Goal: Task Accomplishment & Management: Use online tool/utility

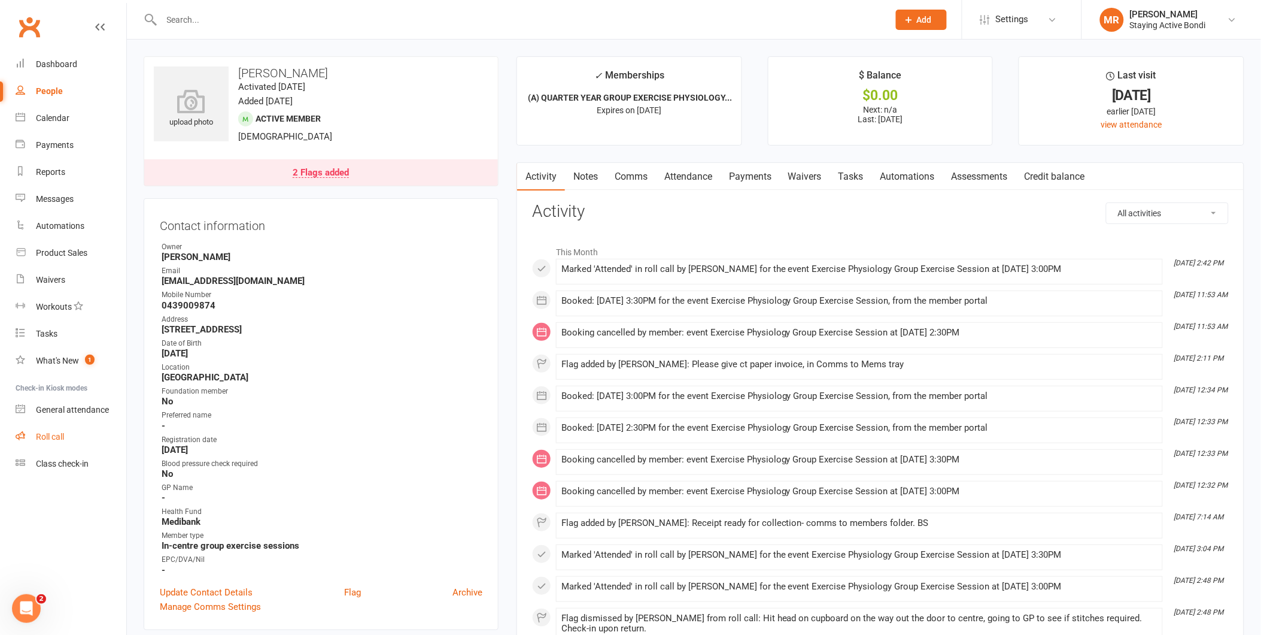
click at [32, 427] on link "Roll call" at bounding box center [71, 436] width 111 height 27
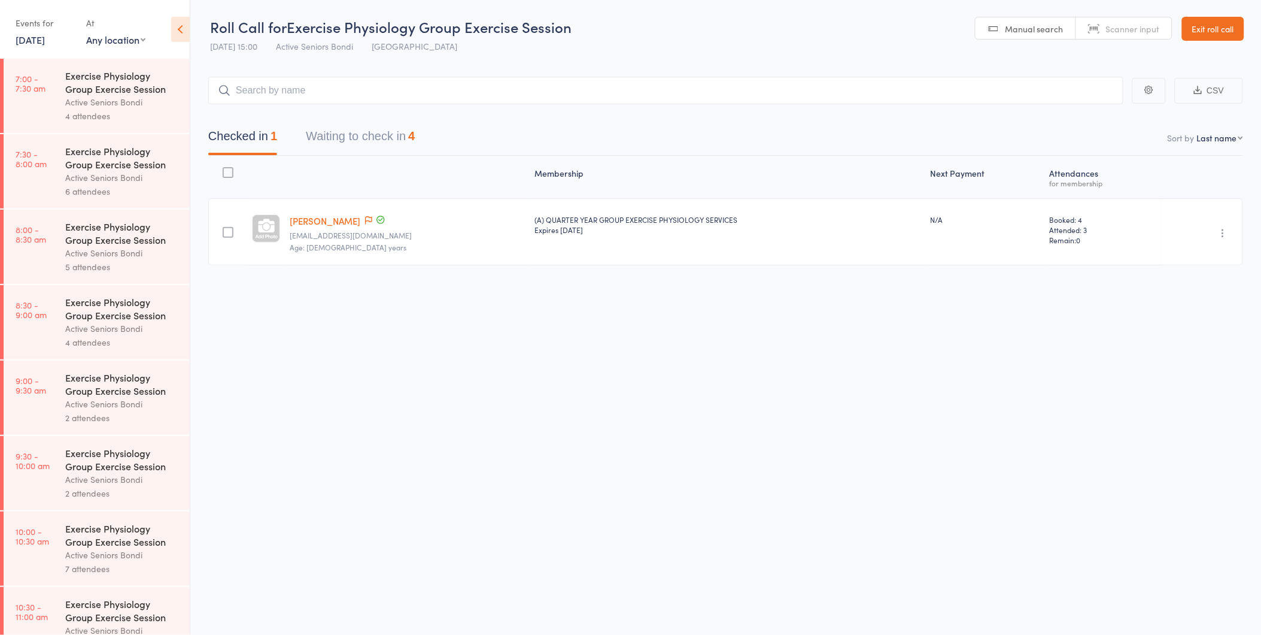
click at [375, 138] on button "Waiting to check in 4" at bounding box center [360, 139] width 109 height 32
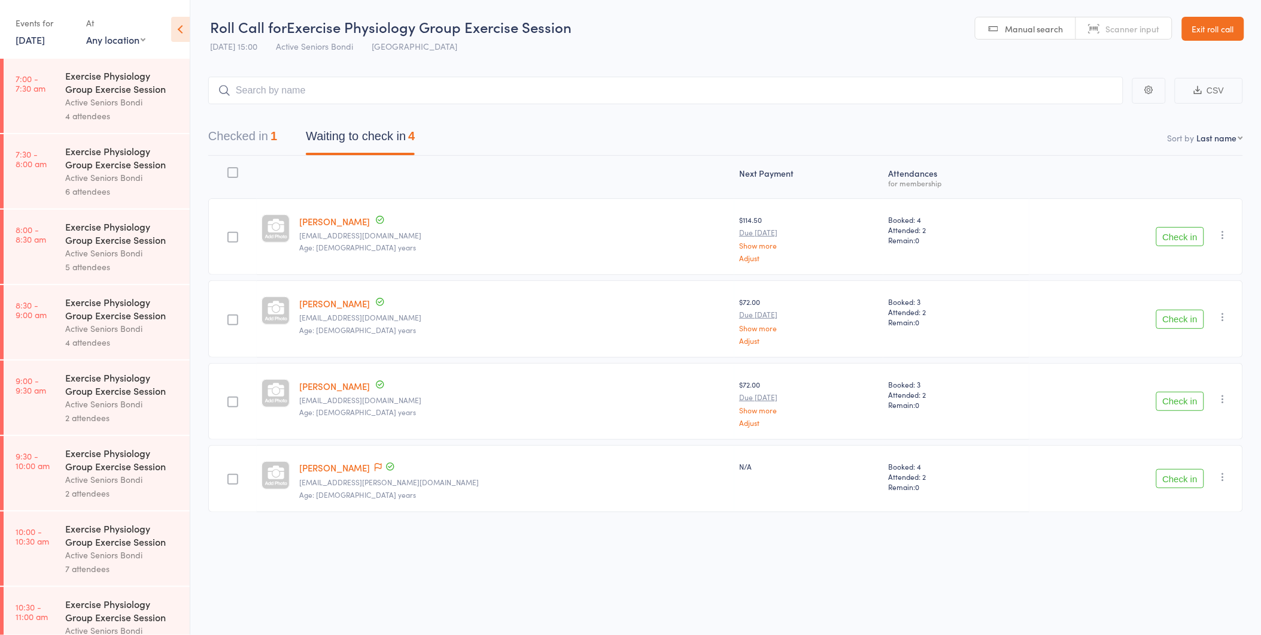
click at [1182, 233] on button "Check in" at bounding box center [1181, 236] width 48 height 19
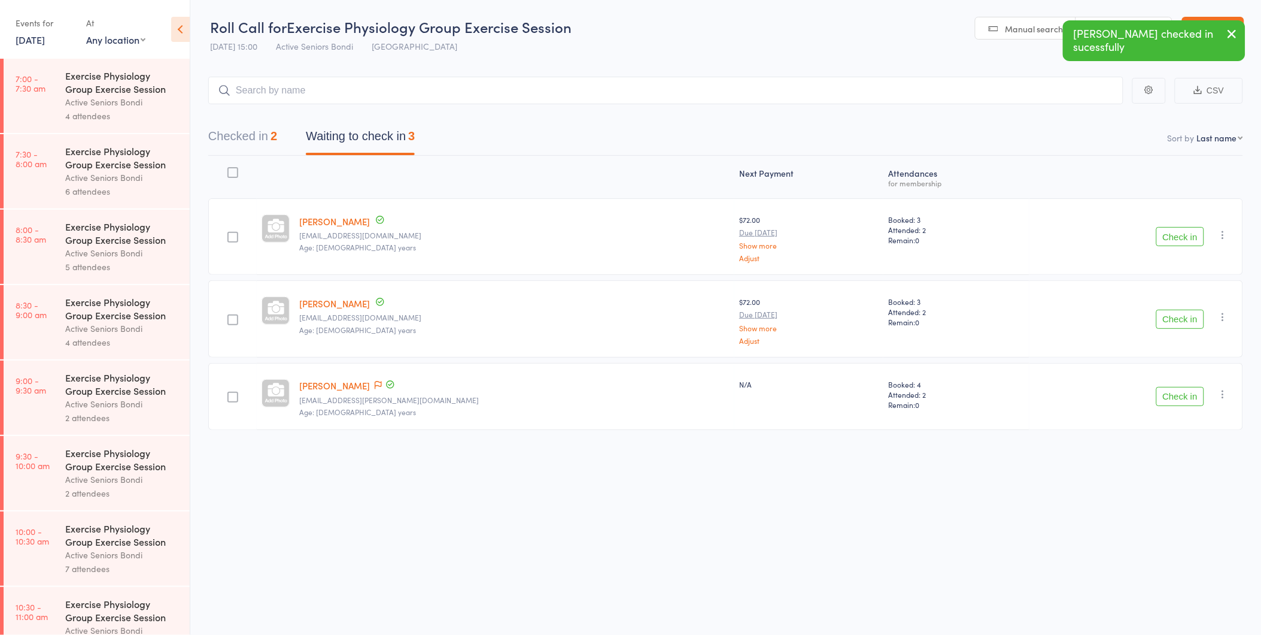
click at [1182, 233] on button "Check in" at bounding box center [1181, 236] width 48 height 19
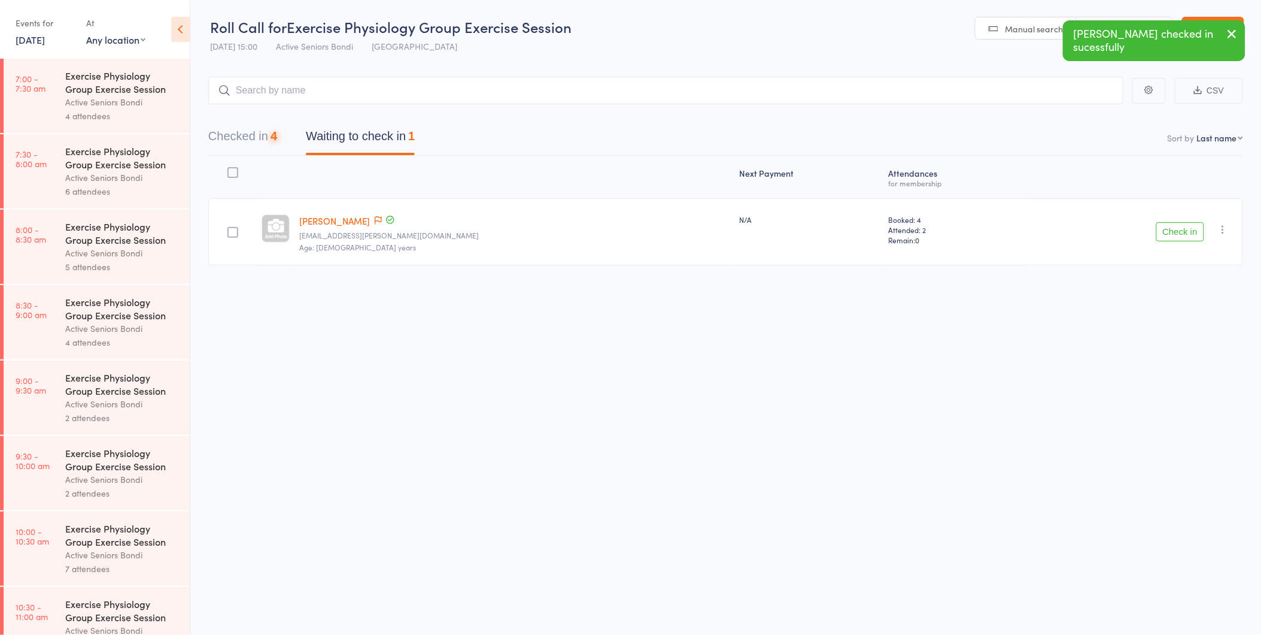
click at [1182, 233] on button "Check in" at bounding box center [1181, 231] width 48 height 19
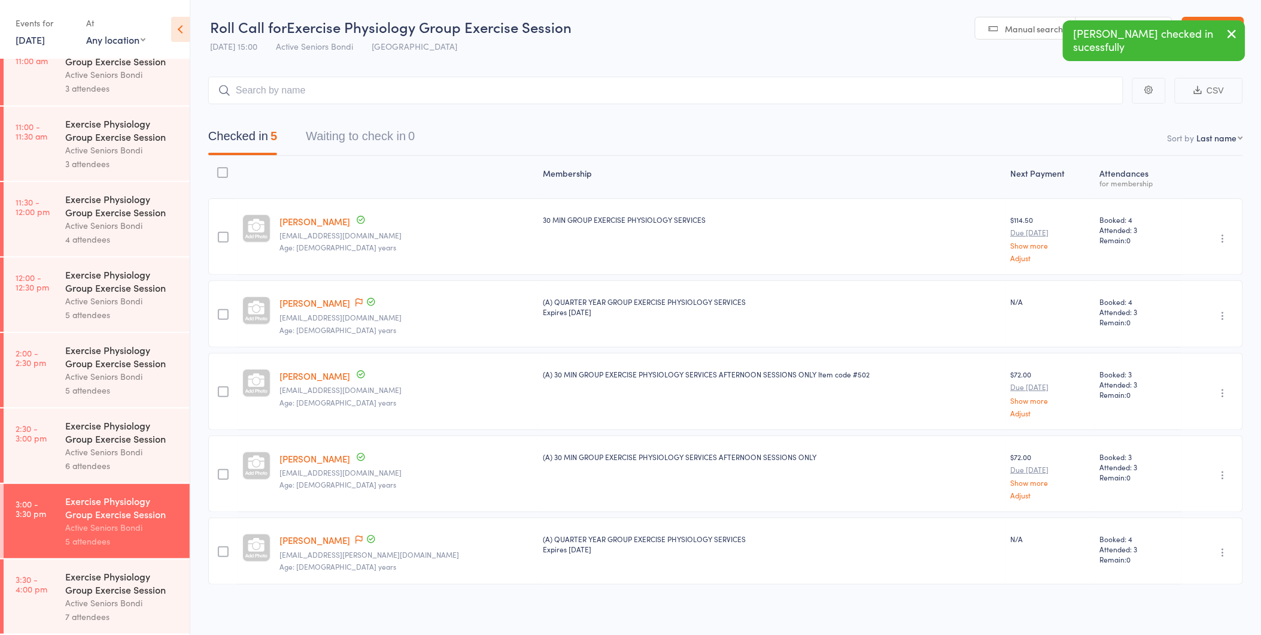
scroll to position [1, 0]
click at [63, 589] on link "3:30 - 4:00 pm Exercise Physiology Group Exercise Session Active Seniors Bondi …" at bounding box center [97, 596] width 186 height 74
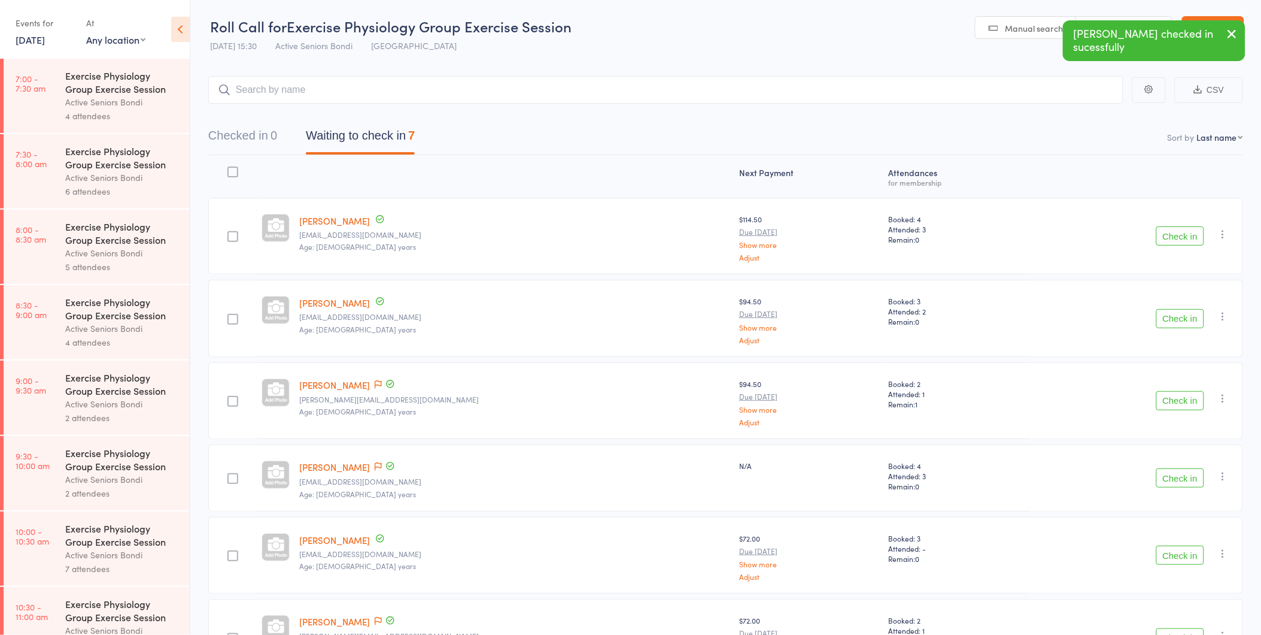
scroll to position [67, 0]
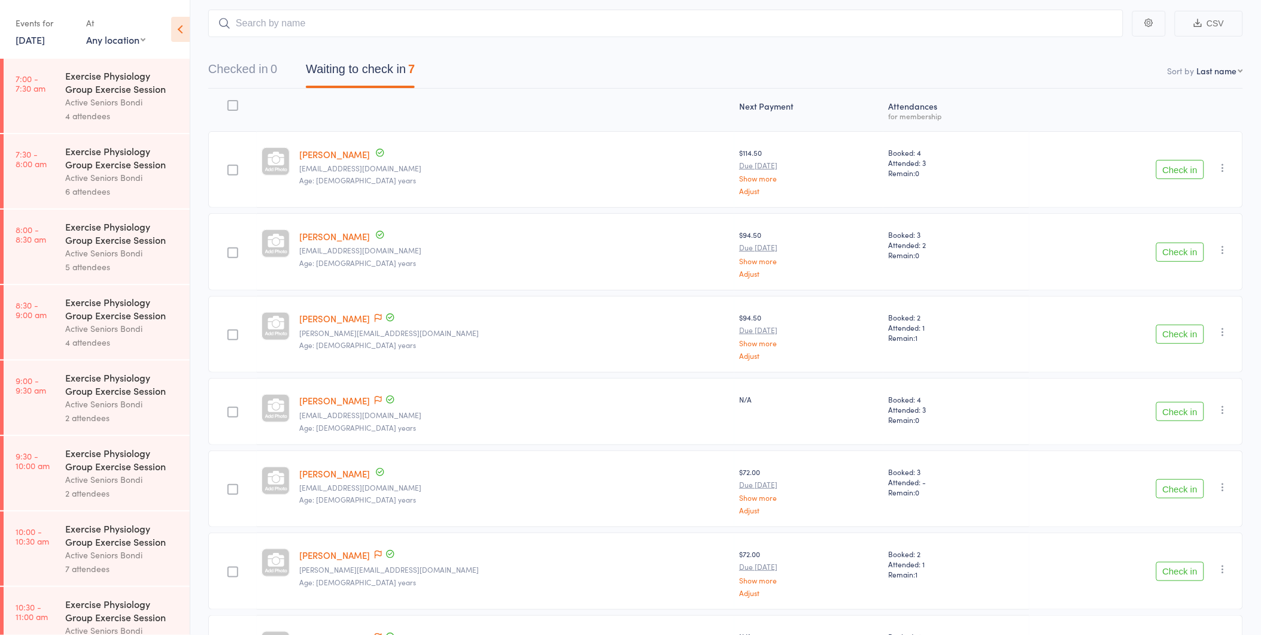
click at [1175, 163] on button "Check in" at bounding box center [1181, 169] width 48 height 19
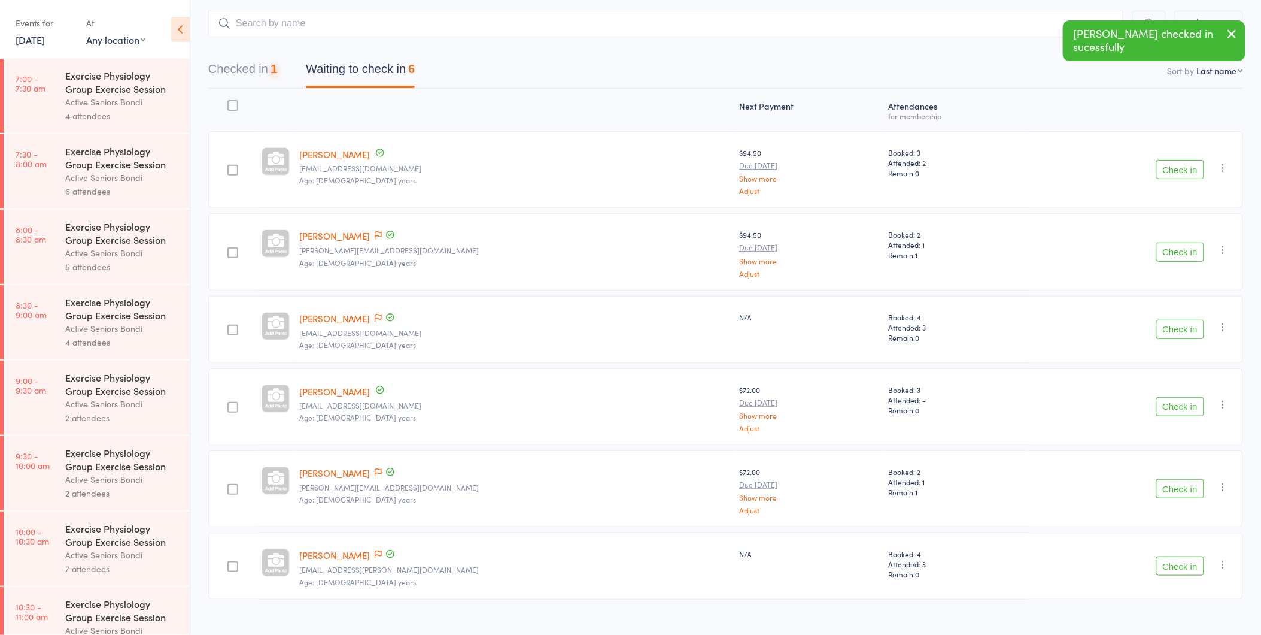
click at [1175, 172] on button "Check in" at bounding box center [1181, 169] width 48 height 19
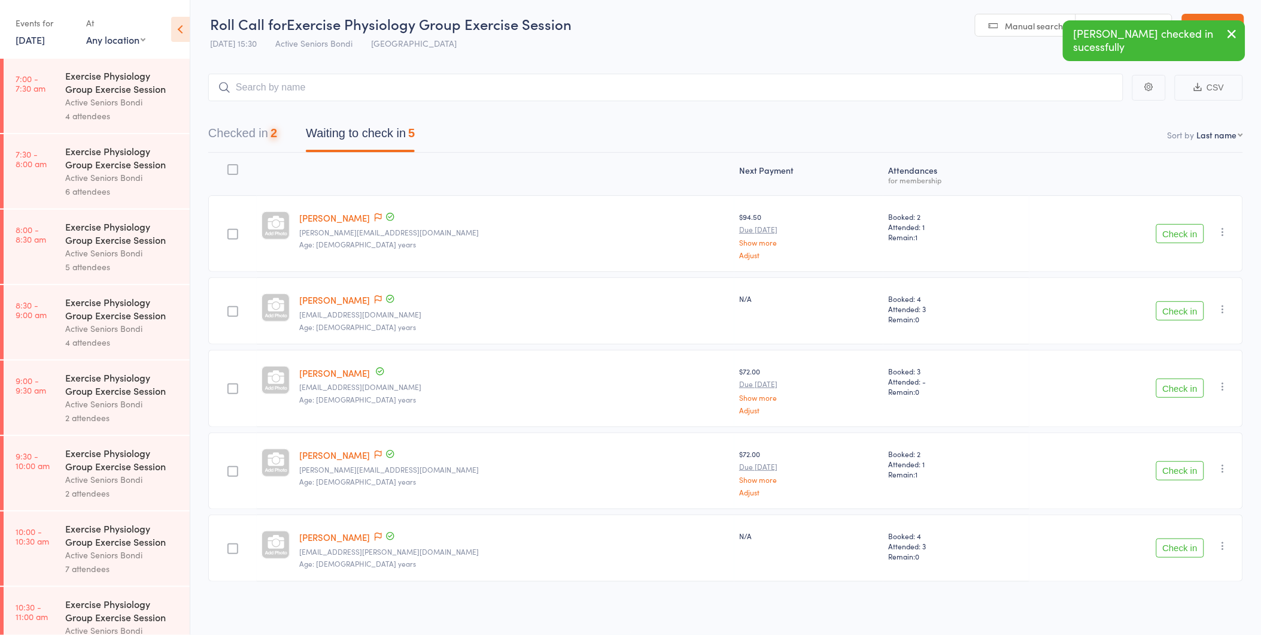
scroll to position [1, 0]
click at [1198, 312] on button "Check in" at bounding box center [1181, 312] width 48 height 19
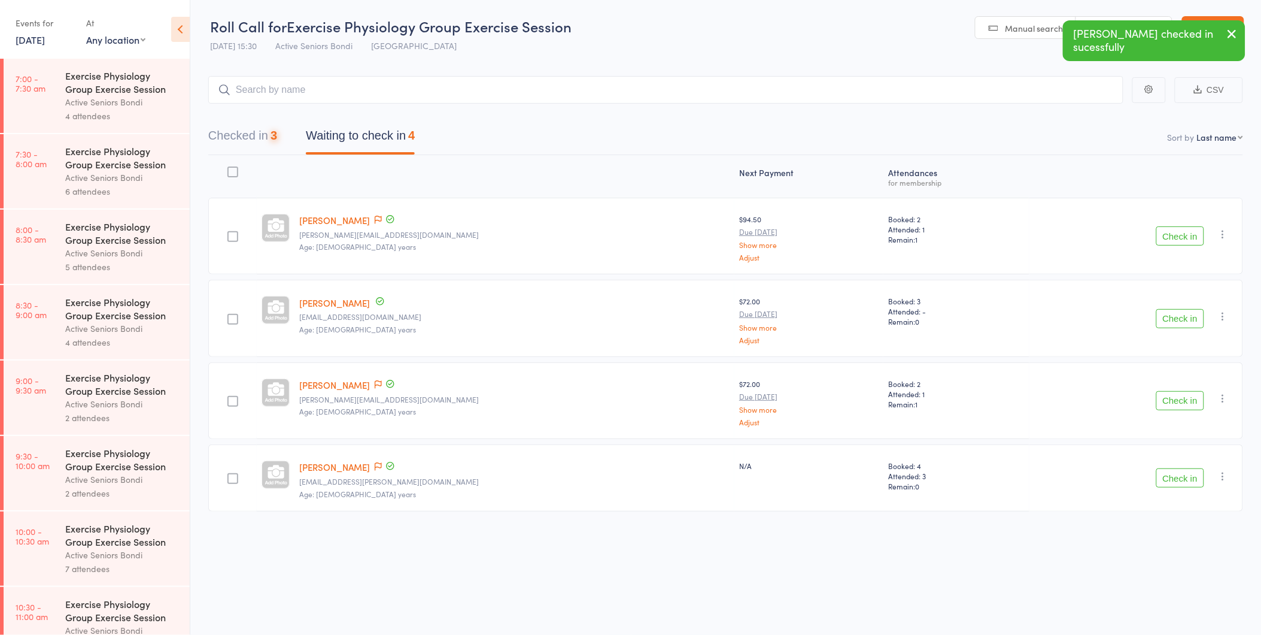
scroll to position [1, 0]
click at [1188, 317] on button "Check in" at bounding box center [1181, 318] width 48 height 19
click at [1179, 392] on button "Check in" at bounding box center [1181, 395] width 48 height 19
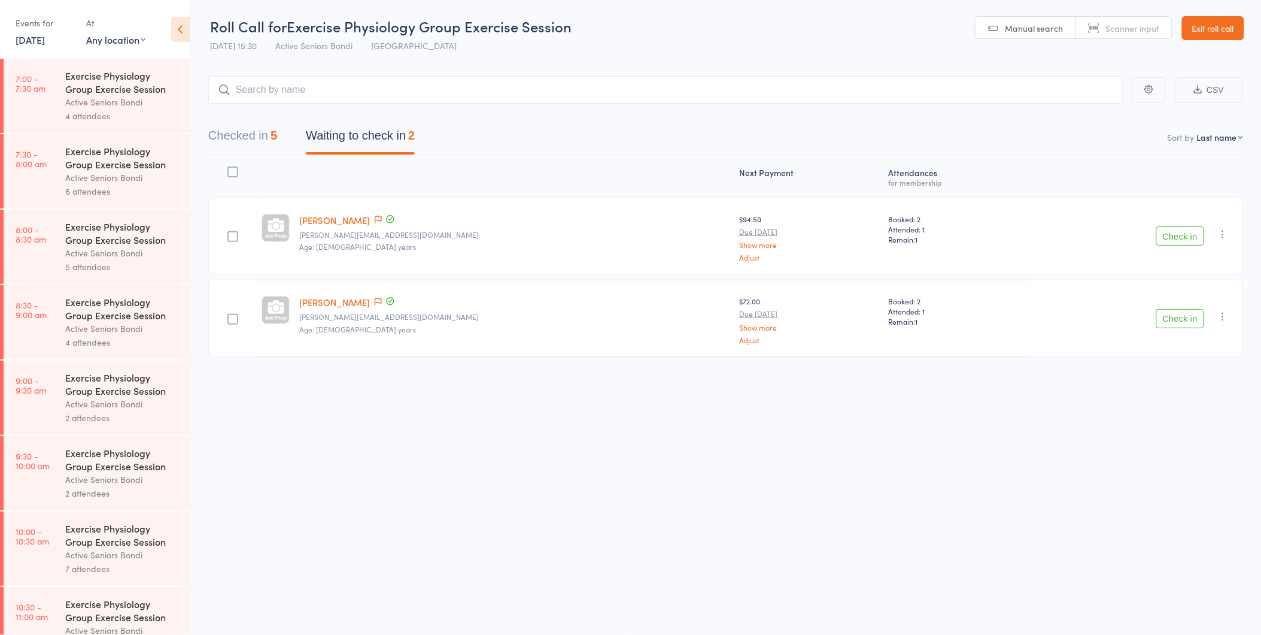
click at [1172, 314] on button "Check in" at bounding box center [1181, 318] width 48 height 19
click at [1176, 237] on button "Check in" at bounding box center [1181, 235] width 48 height 19
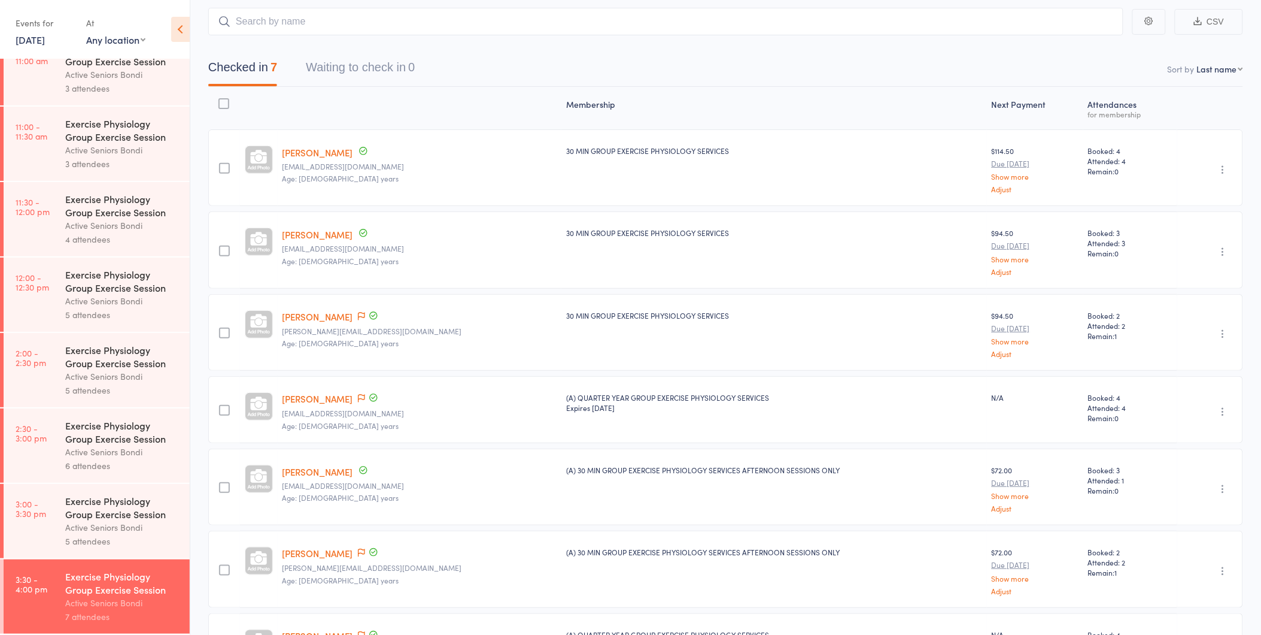
scroll to position [0, 0]
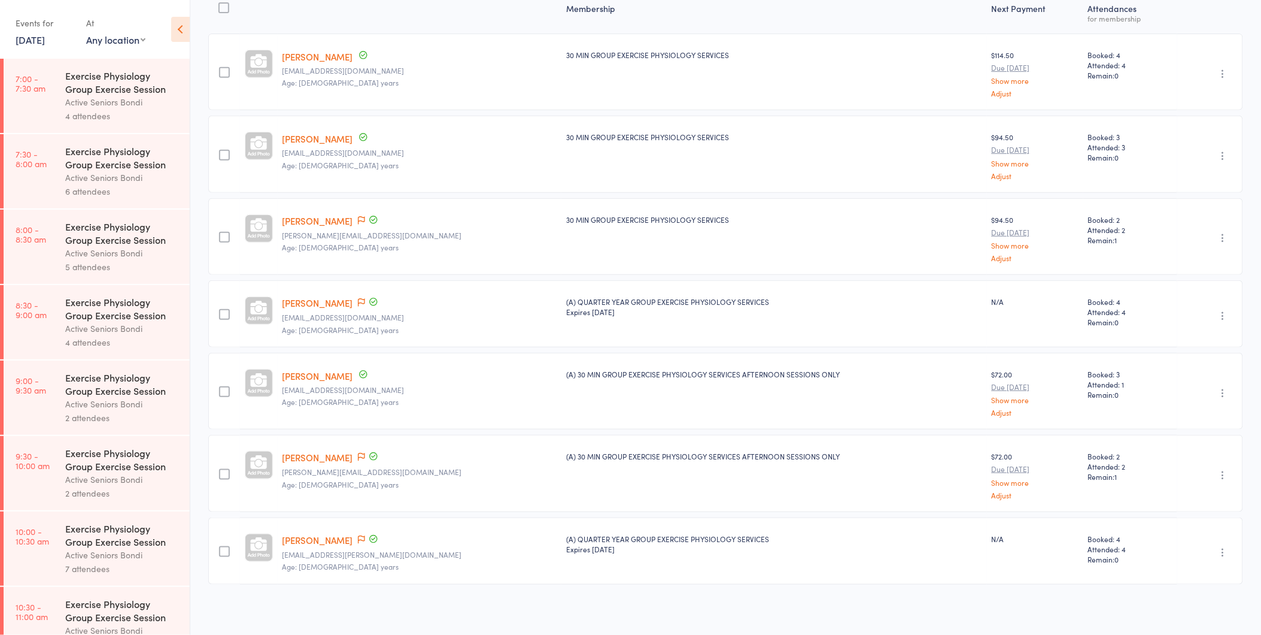
scroll to position [165, 0]
